Goal: Task Accomplishment & Management: Manage account settings

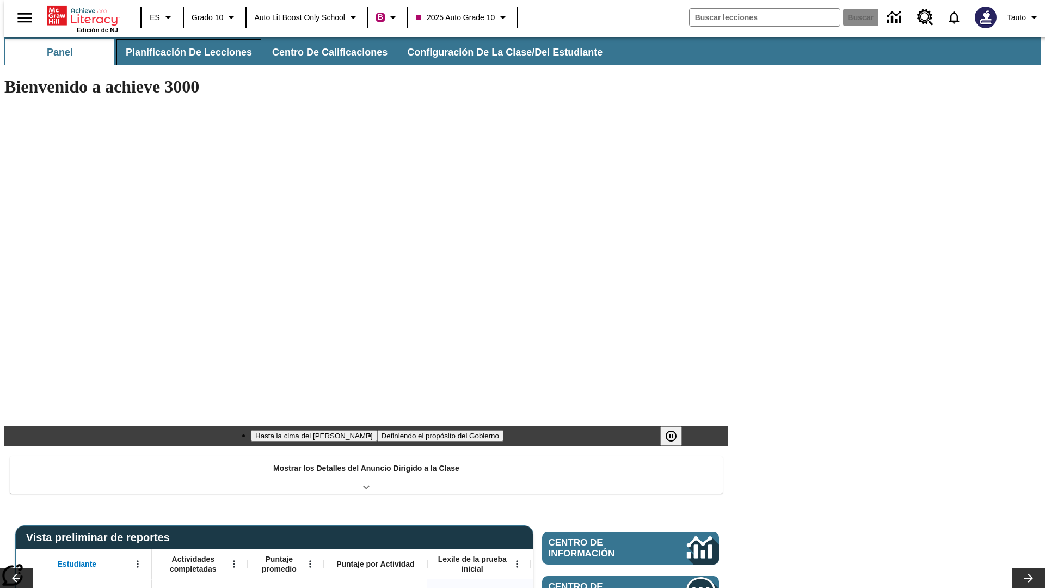
click at [182, 52] on button "Planificación de lecciones" at bounding box center [189, 52] width 145 height 26
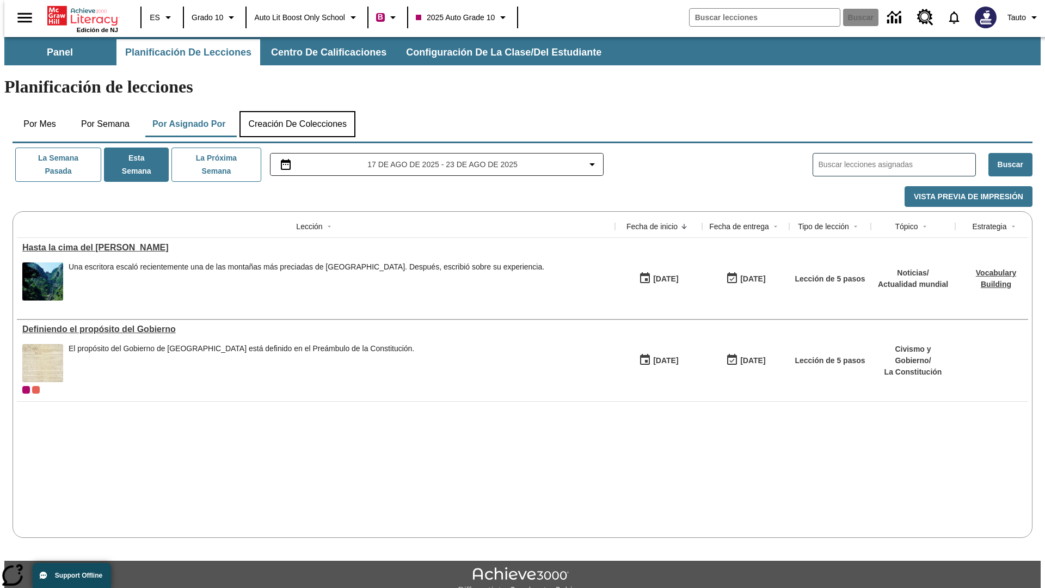
click at [297, 111] on button "Creación de colecciones" at bounding box center [298, 124] width 116 height 26
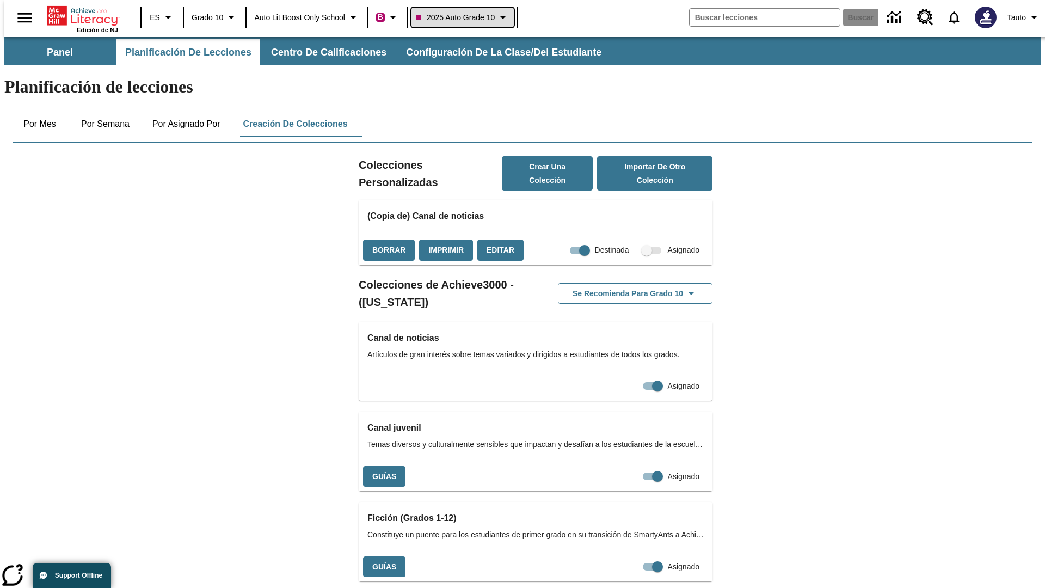
click at [466, 17] on span "2025 Auto Grade 10" at bounding box center [455, 17] width 79 height 11
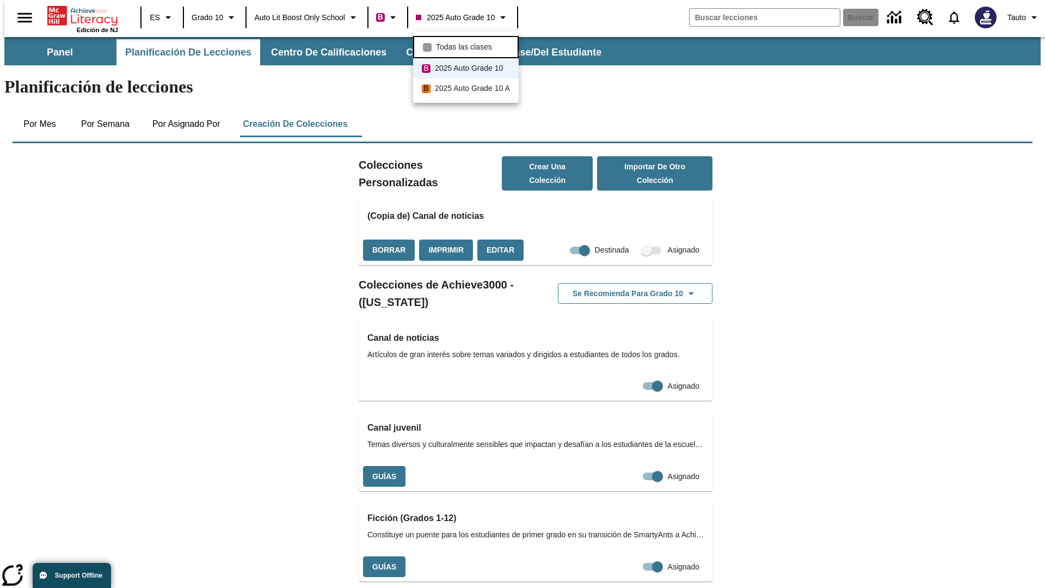
click at [468, 46] on span "Todas las clases" at bounding box center [464, 46] width 56 height 11
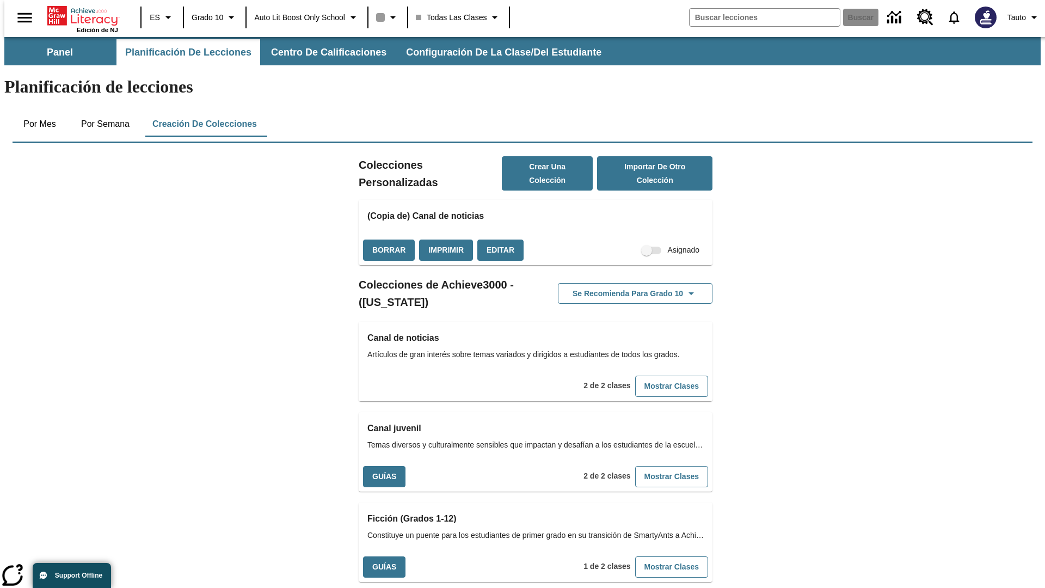
scroll to position [321, 0]
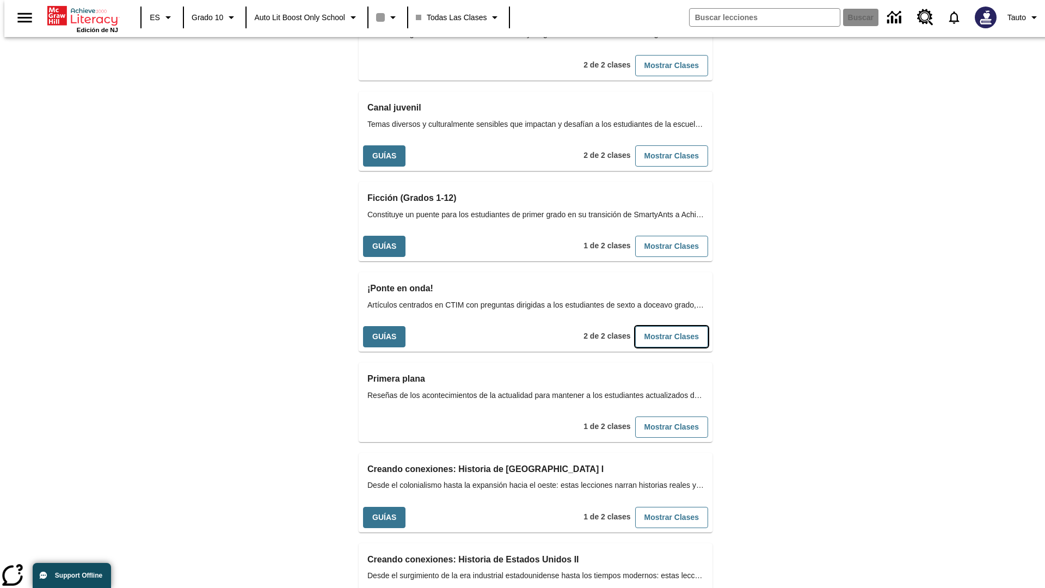
click at [654, 326] on button "Mostrar Clases" at bounding box center [671, 336] width 73 height 21
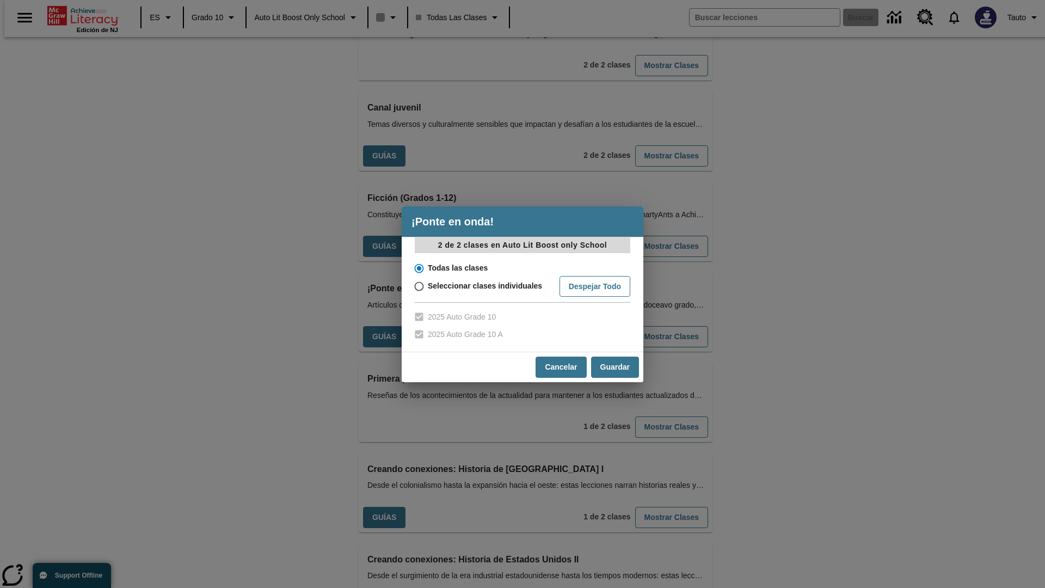
click at [418, 268] on input "Todas las clases" at bounding box center [418, 268] width 19 height 15
click at [560, 367] on button "Cancelar" at bounding box center [561, 367] width 51 height 21
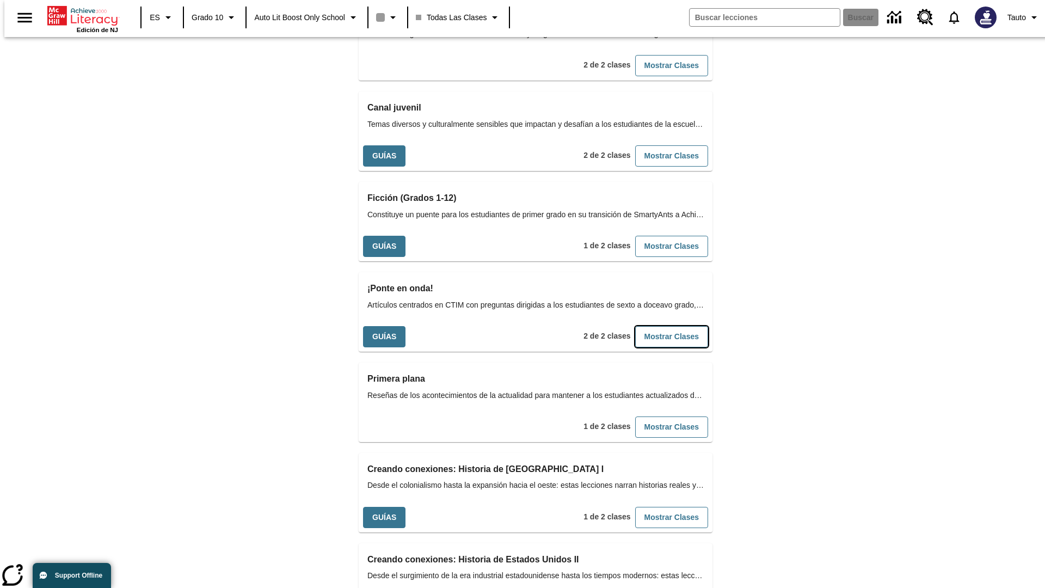
click at [654, 326] on button "Mostrar Clases" at bounding box center [671, 336] width 73 height 21
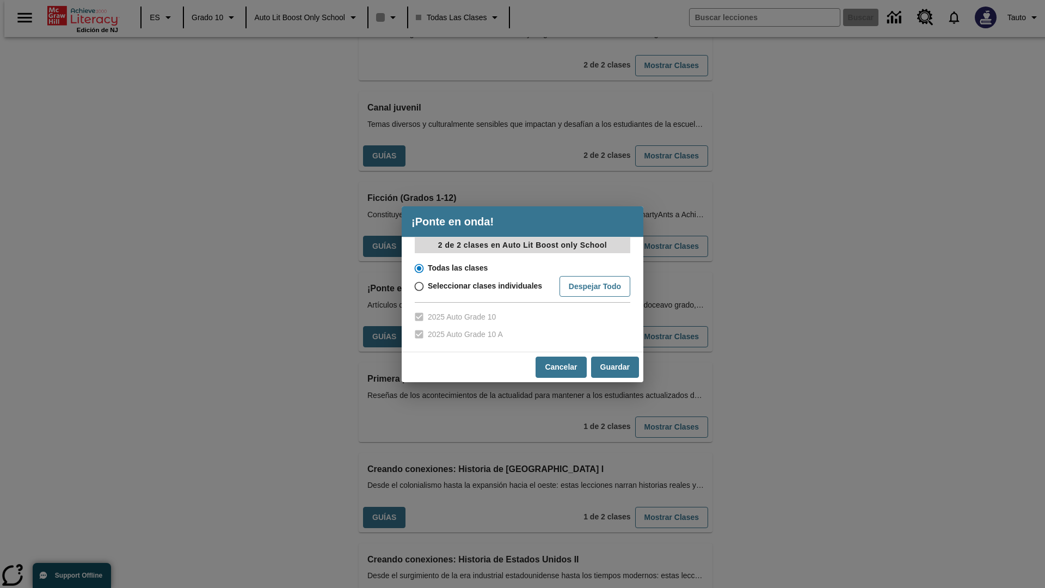
click at [418, 268] on input "Todas las clases" at bounding box center [418, 268] width 19 height 15
click at [615, 367] on button "Guardar" at bounding box center [615, 367] width 48 height 21
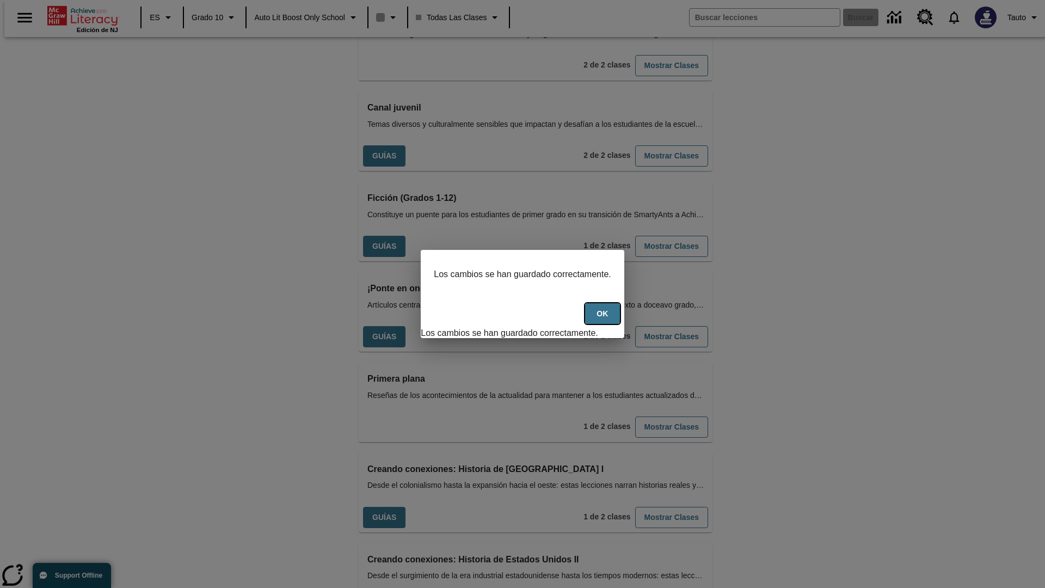
click at [608, 320] on button "OK" at bounding box center [602, 313] width 35 height 21
